Goal: Use online tool/utility: Utilize a website feature to perform a specific function

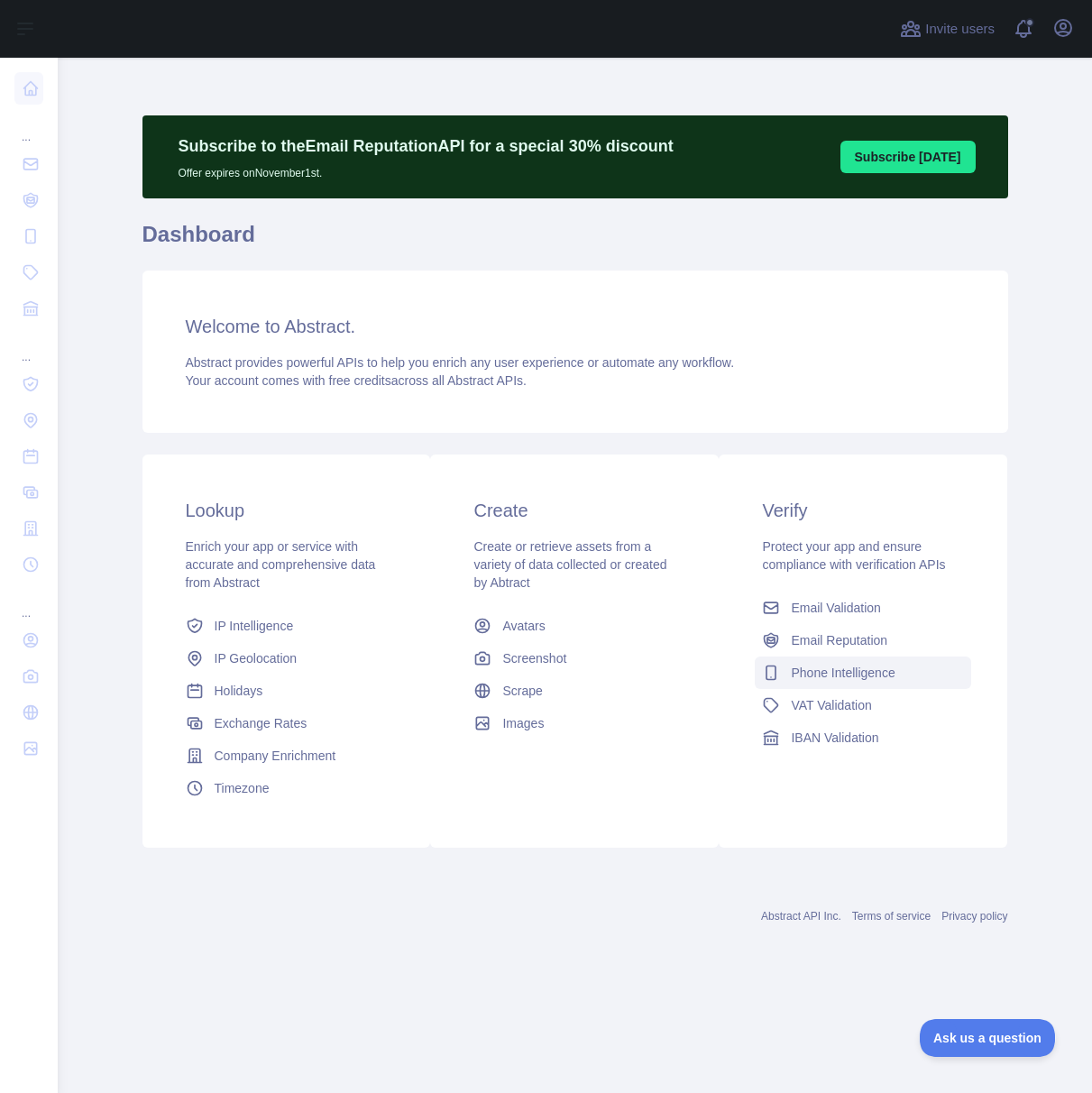
click at [884, 670] on span "Phone Intelligence" at bounding box center [843, 673] width 104 height 18
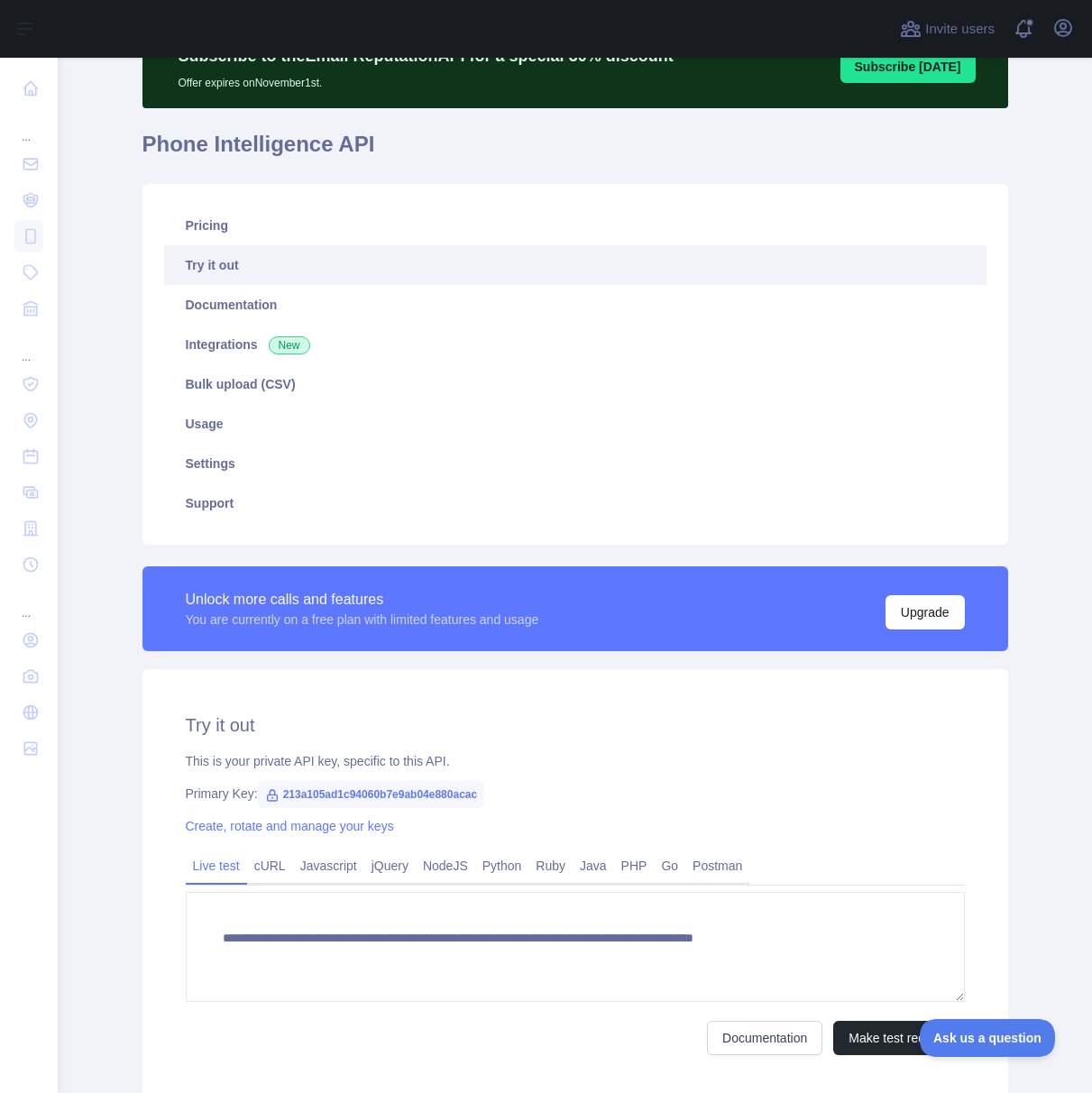
scroll to position [229, 0]
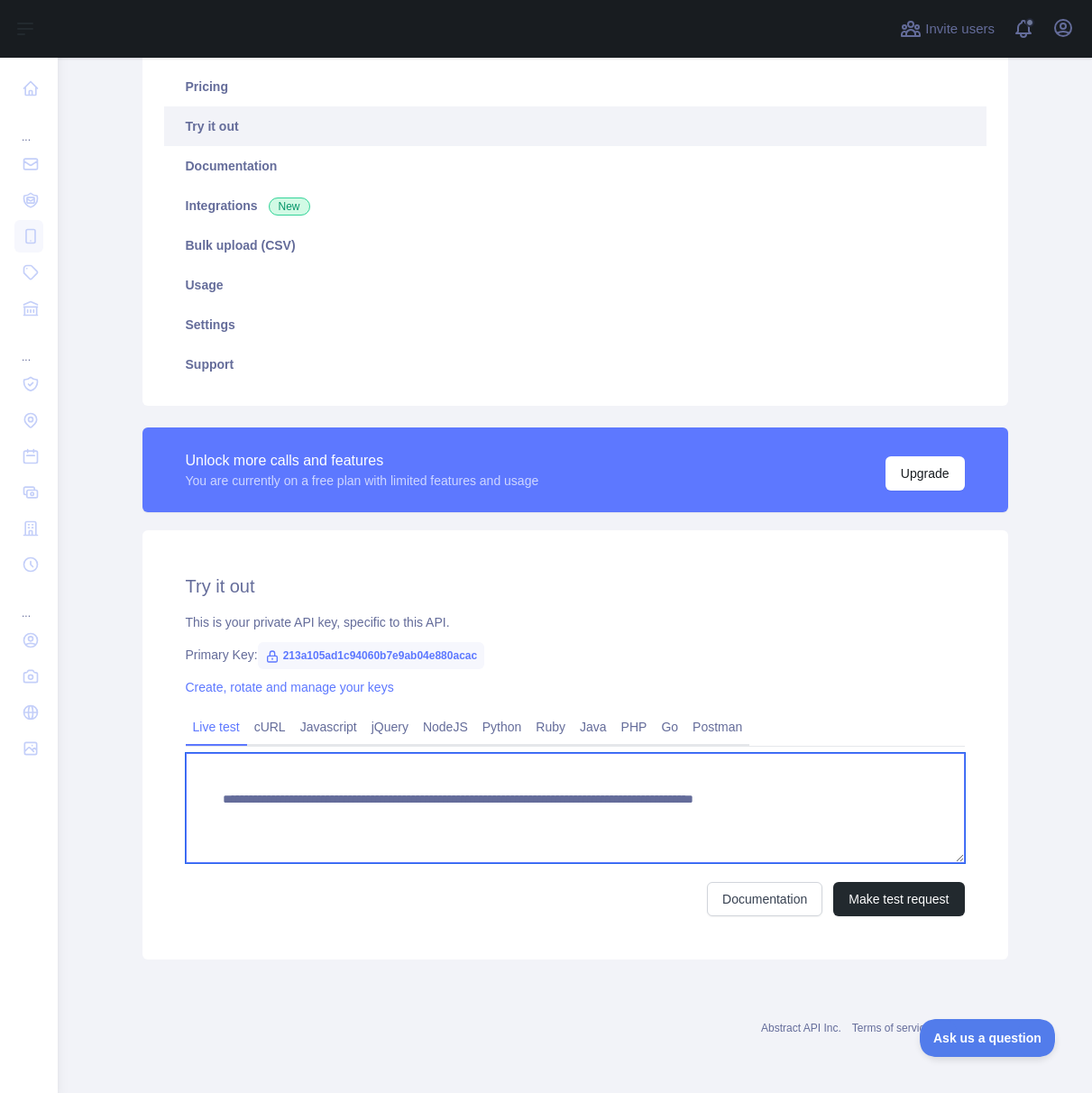
drag, startPoint x: 212, startPoint y: 801, endPoint x: 885, endPoint y: 796, distance: 673.0
click at [885, 796] on textarea "**********" at bounding box center [576, 808] width 779 height 110
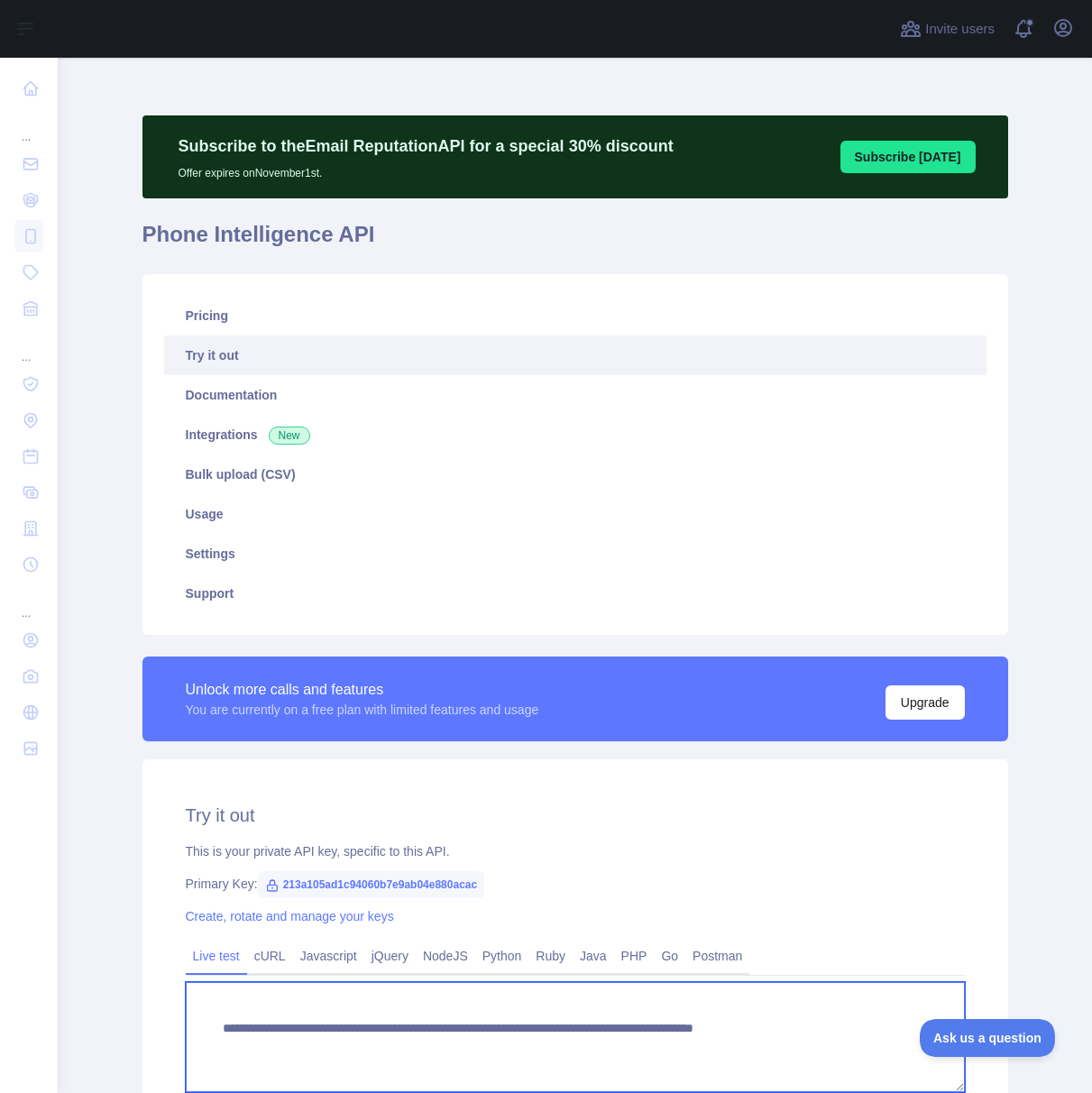
scroll to position [0, 0]
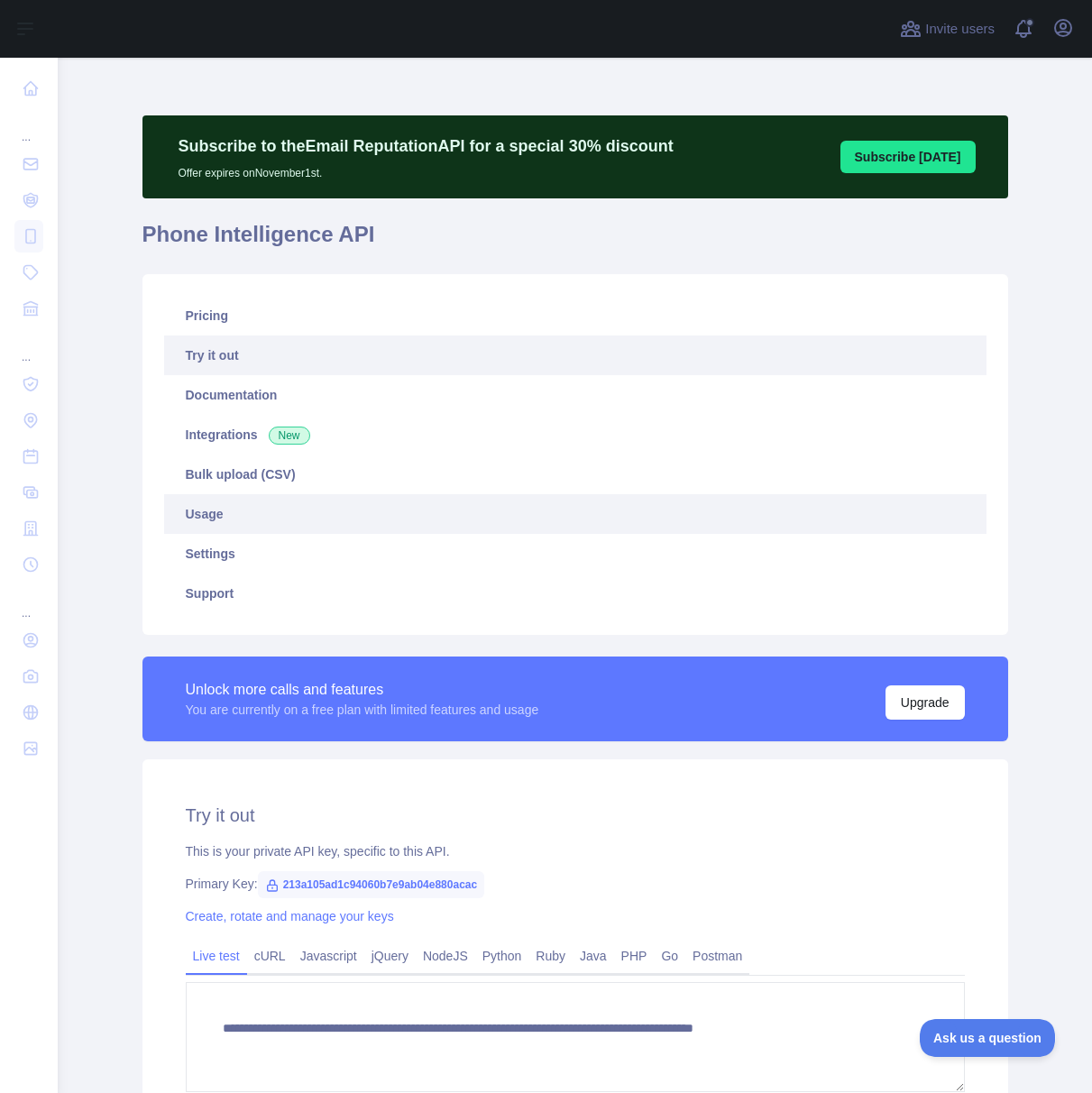
click at [300, 521] on link "Usage" at bounding box center [576, 514] width 823 height 40
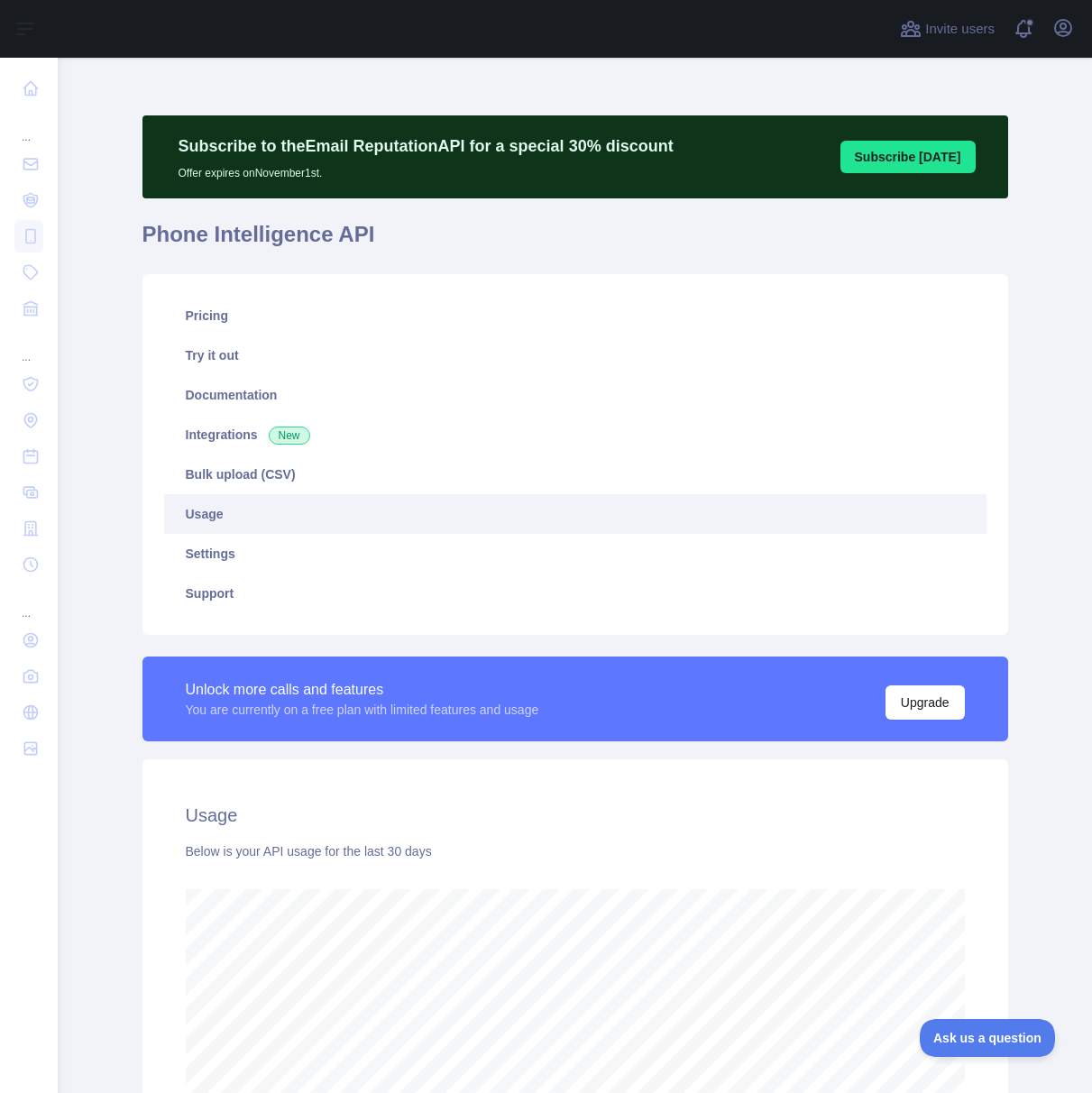
scroll to position [1035, 1021]
